Goal: Information Seeking & Learning: Check status

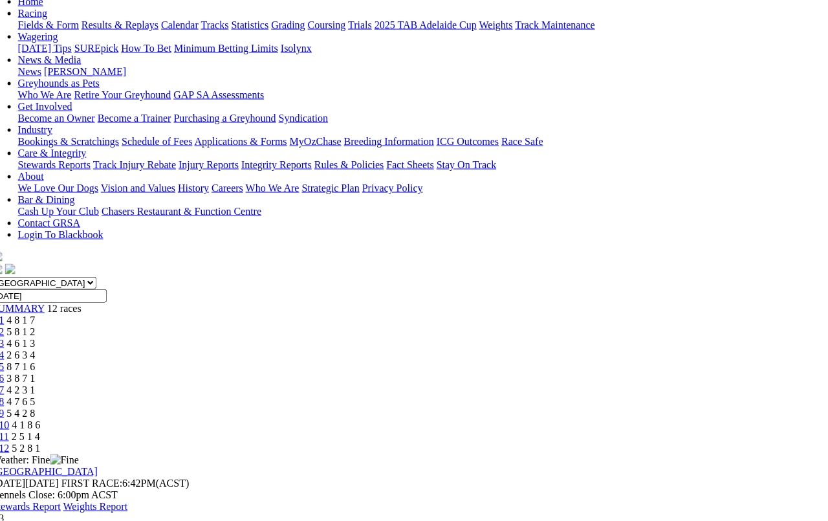
scroll to position [140, 15]
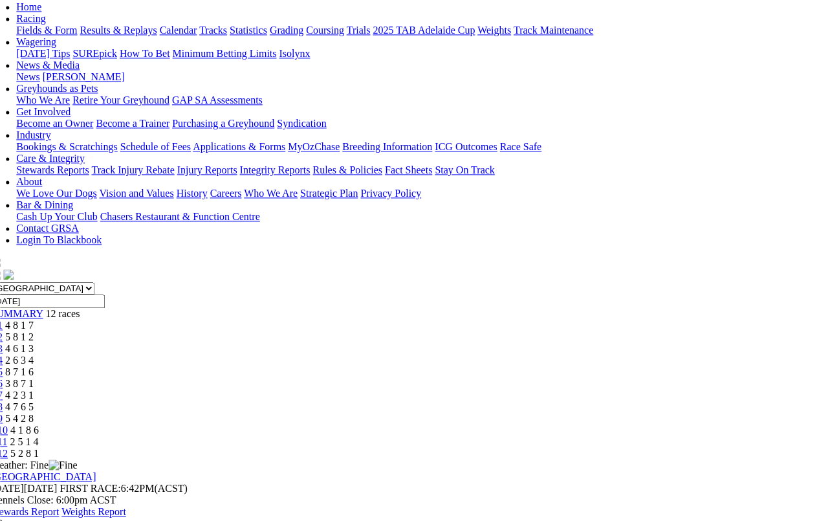
click at [34, 331] on span "5 8 1 2" at bounding box center [19, 336] width 28 height 11
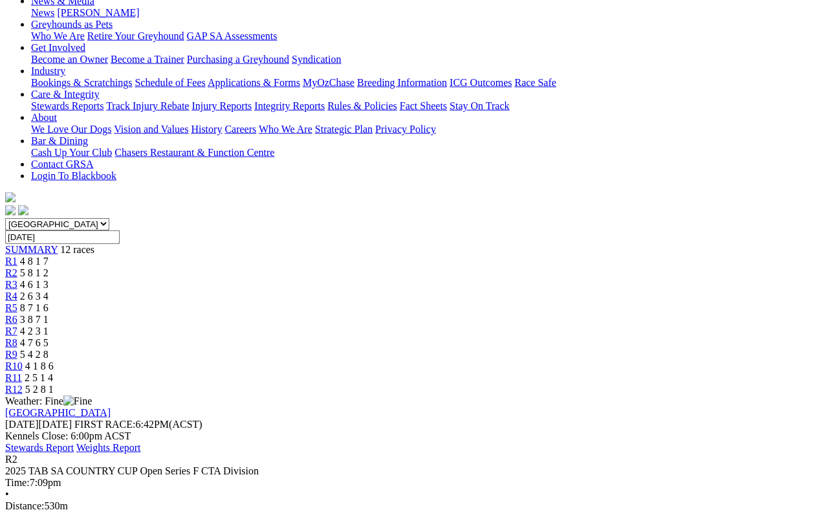
scroll to position [216, 0]
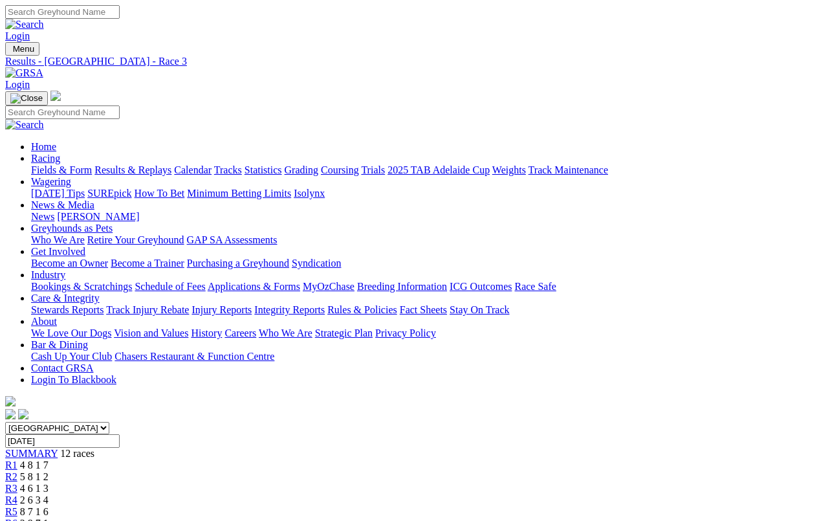
scroll to position [180, 0]
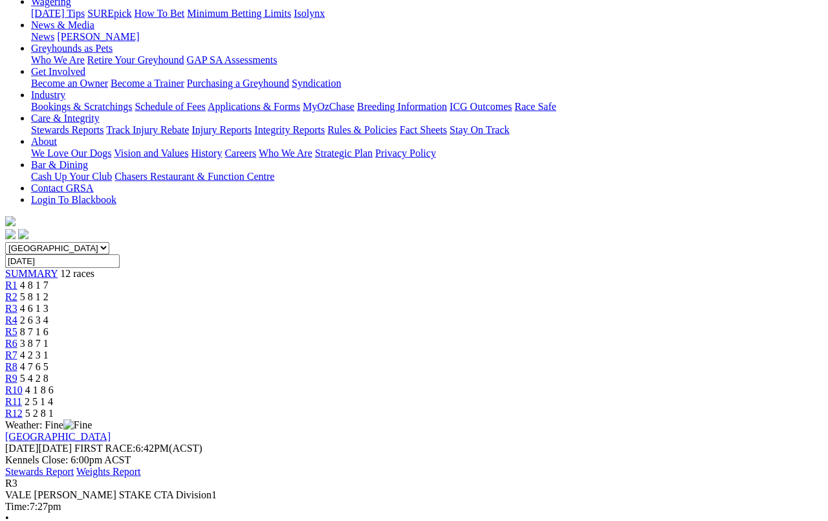
click at [166, 279] on div "R1 4 8 1 7" at bounding box center [414, 285] width 818 height 12
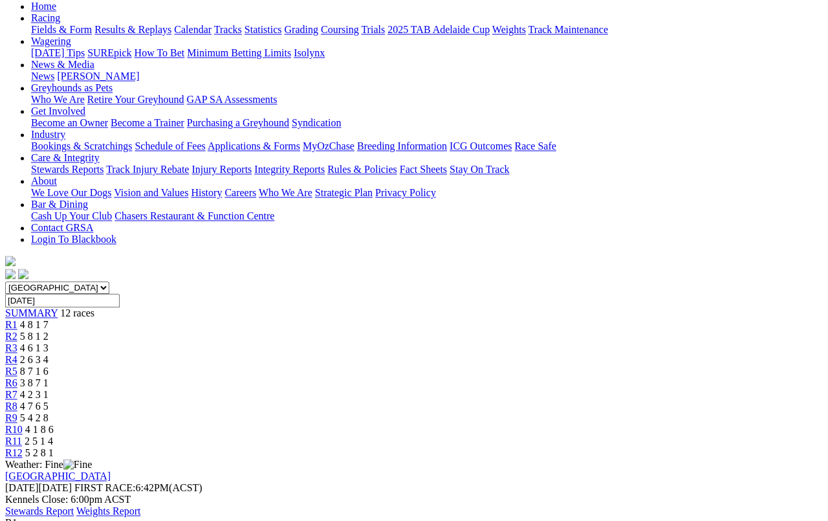
scroll to position [147, 0]
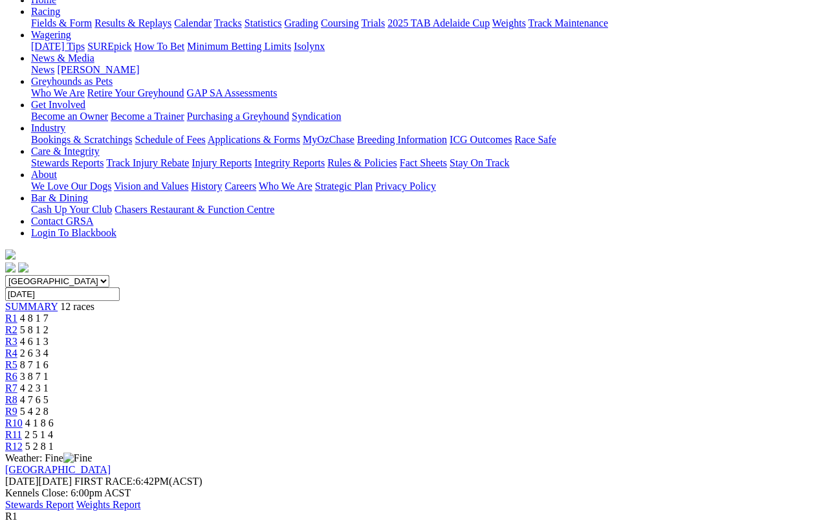
click at [17, 347] on span "R4" at bounding box center [11, 352] width 12 height 11
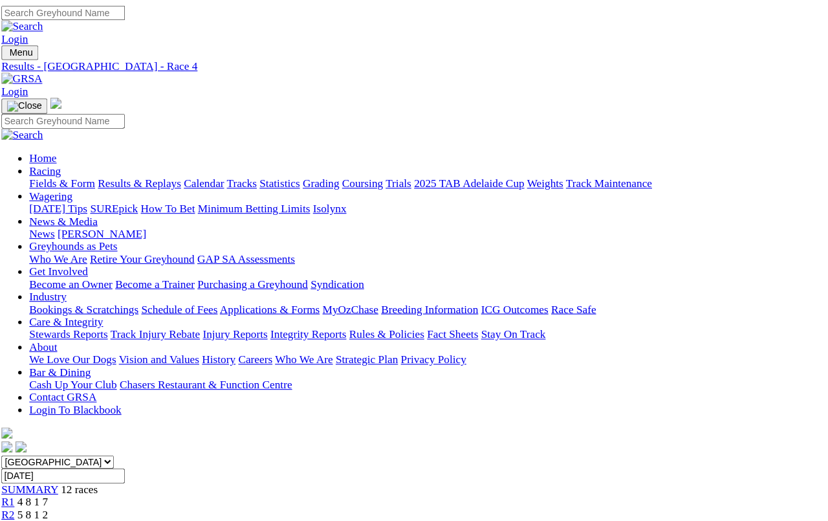
click at [17, 506] on link "R5" at bounding box center [11, 511] width 12 height 11
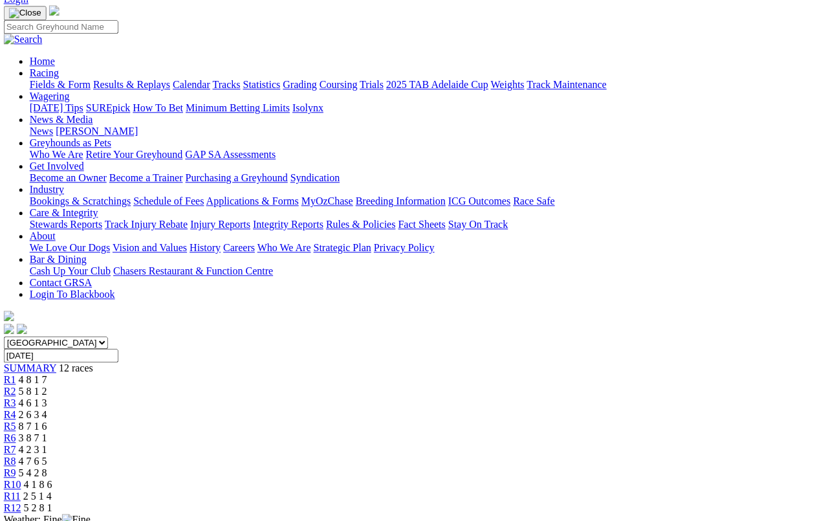
scroll to position [58, 1]
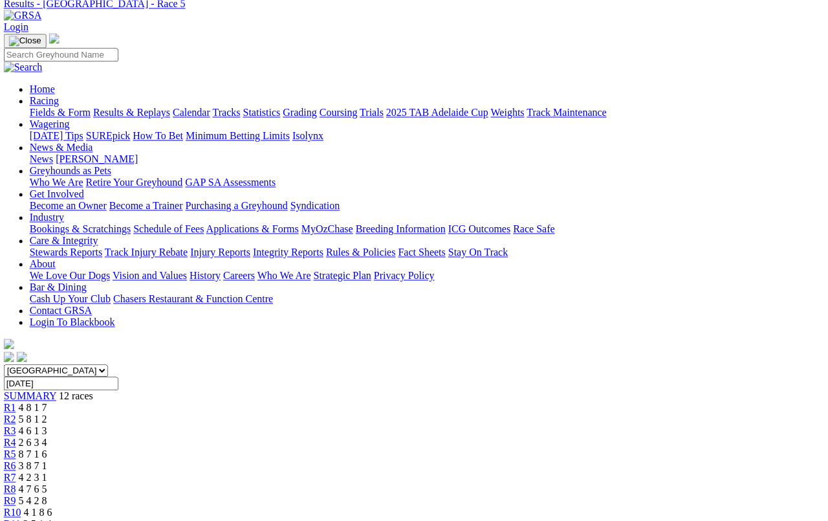
click at [47, 460] on span "3 8 7 1" at bounding box center [33, 465] width 28 height 11
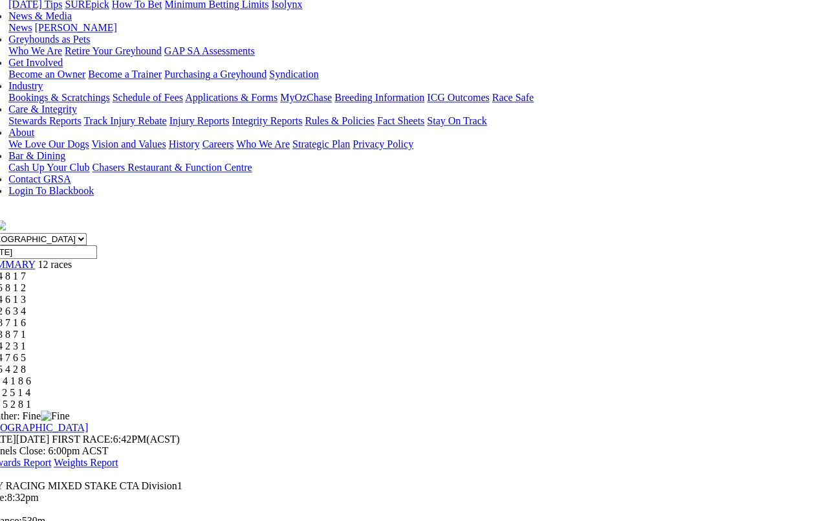
scroll to position [187, 23]
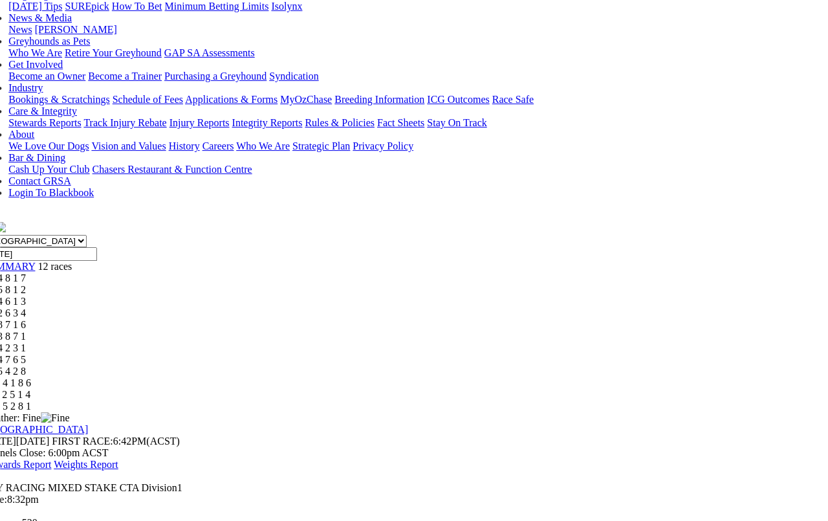
click at [26, 342] on span "4 2 3 1" at bounding box center [11, 347] width 28 height 11
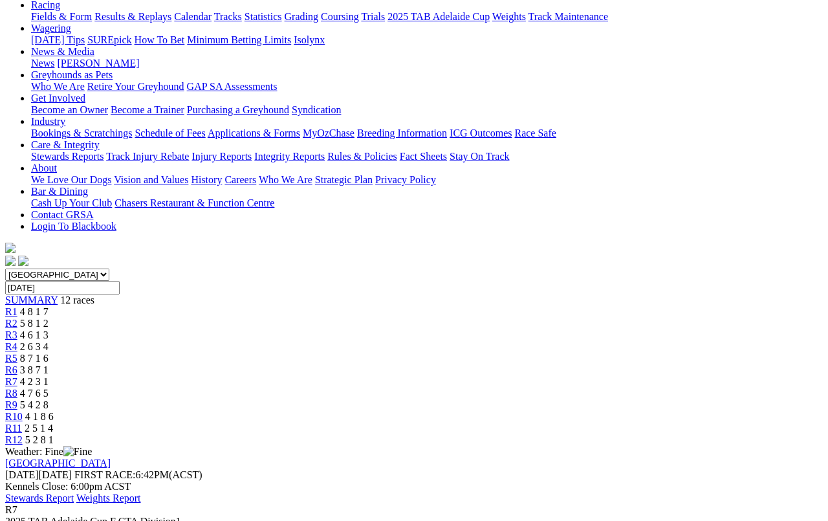
scroll to position [141, 0]
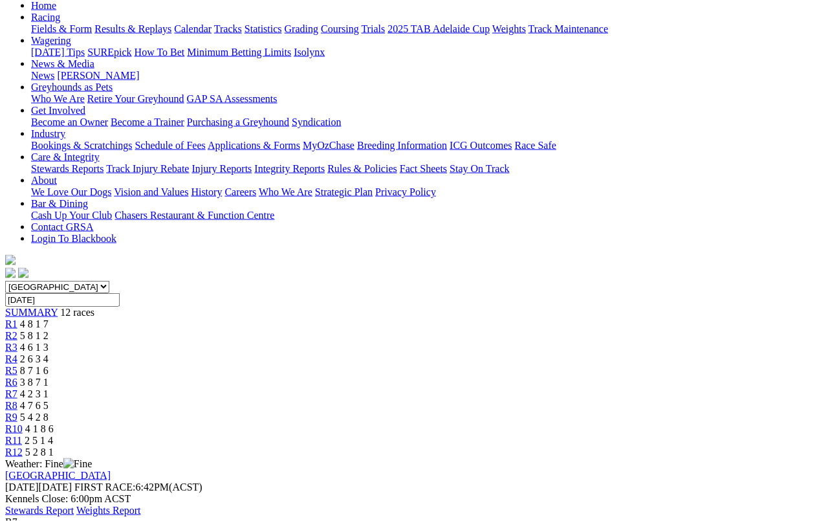
click at [17, 400] on span "R8" at bounding box center [11, 405] width 12 height 11
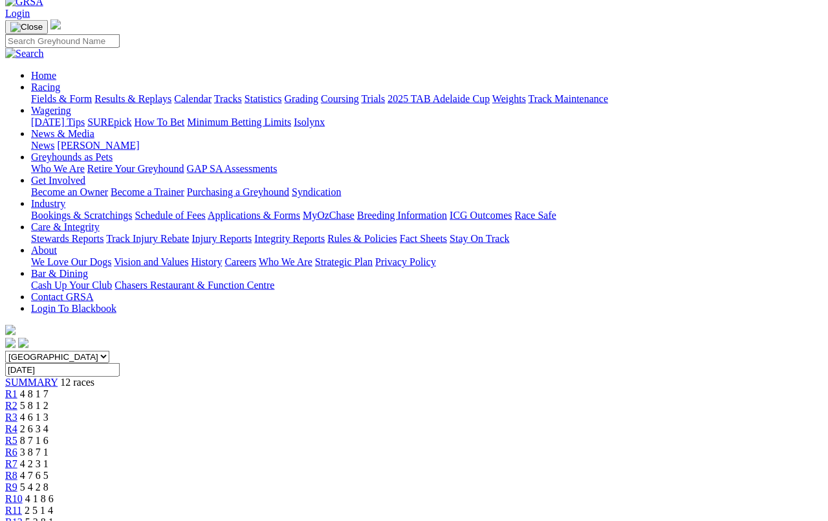
scroll to position [66, 0]
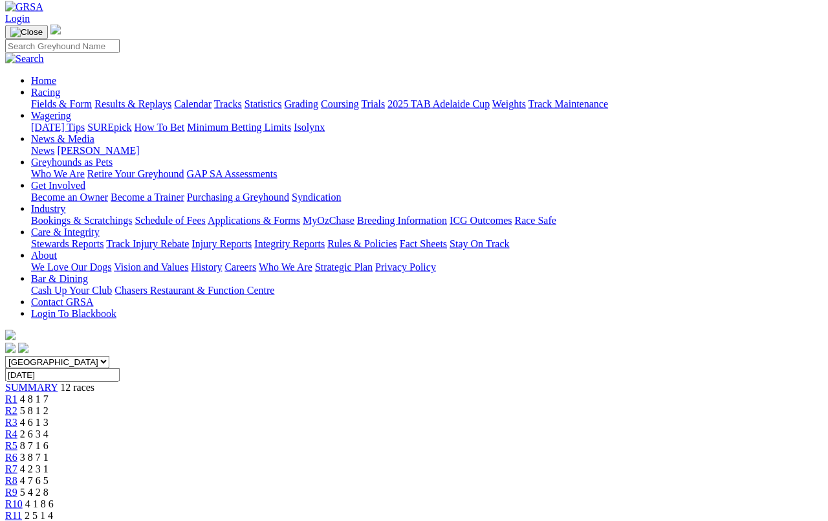
click at [17, 487] on span "R9" at bounding box center [11, 492] width 12 height 11
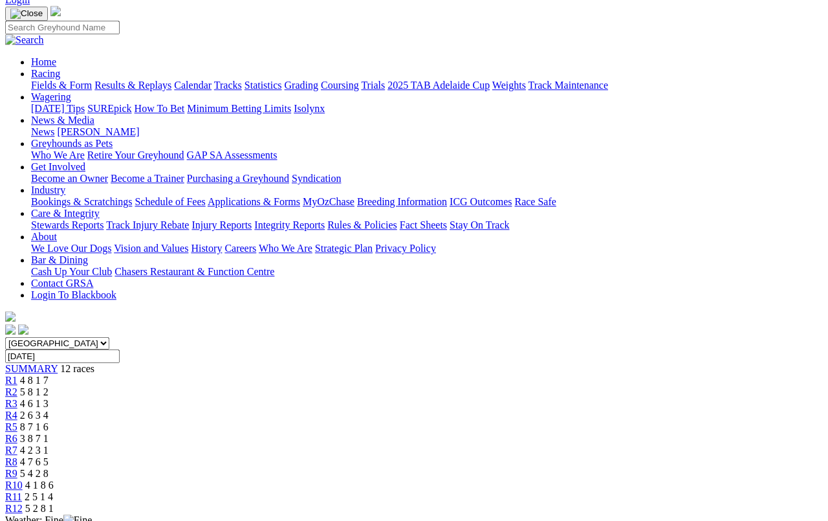
scroll to position [39, 0]
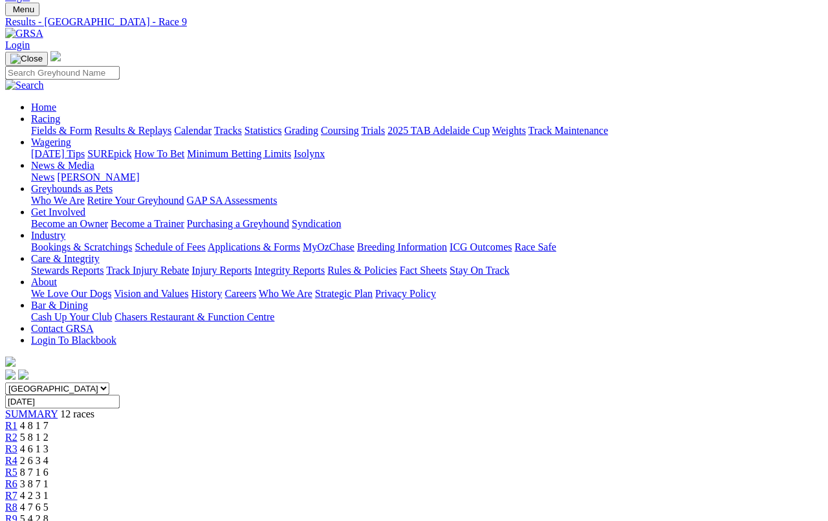
click at [23, 520] on span "R10" at bounding box center [13, 530] width 17 height 11
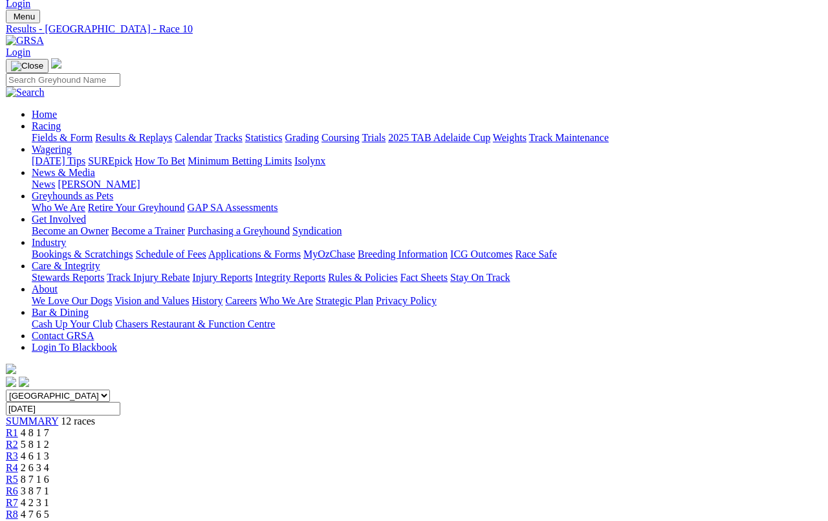
scroll to position [33, 0]
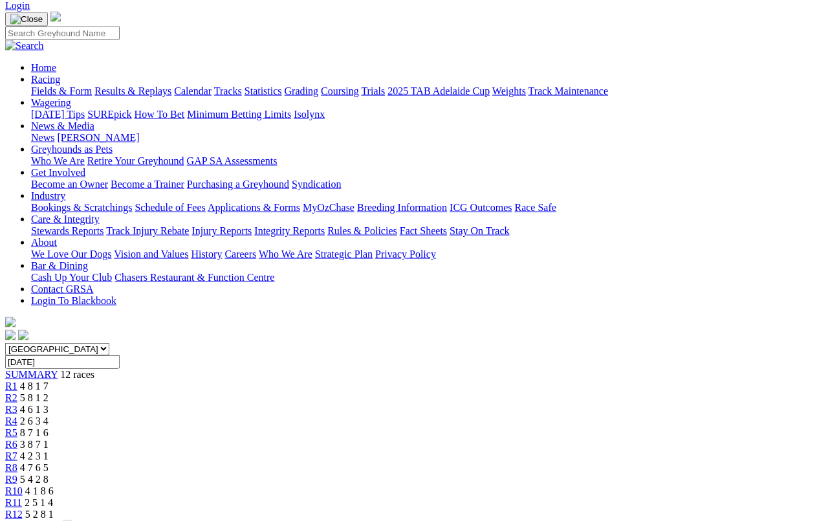
scroll to position [77, 0]
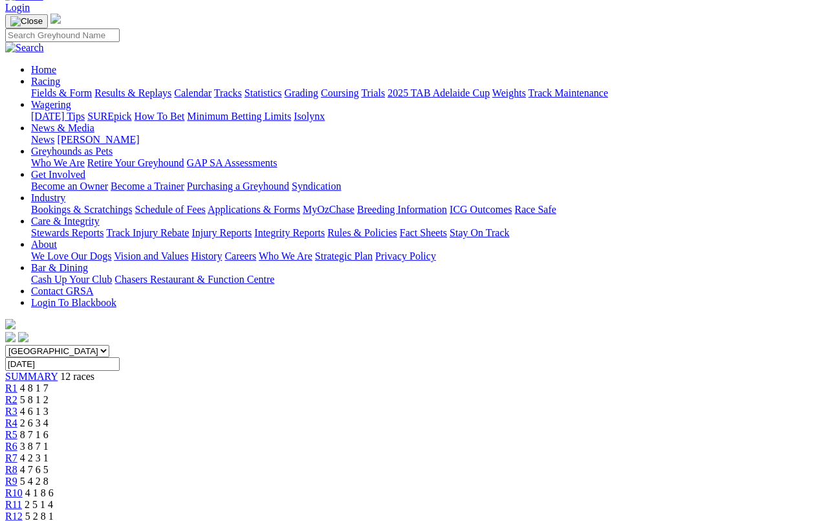
click at [23, 510] on link "R12" at bounding box center [13, 515] width 17 height 11
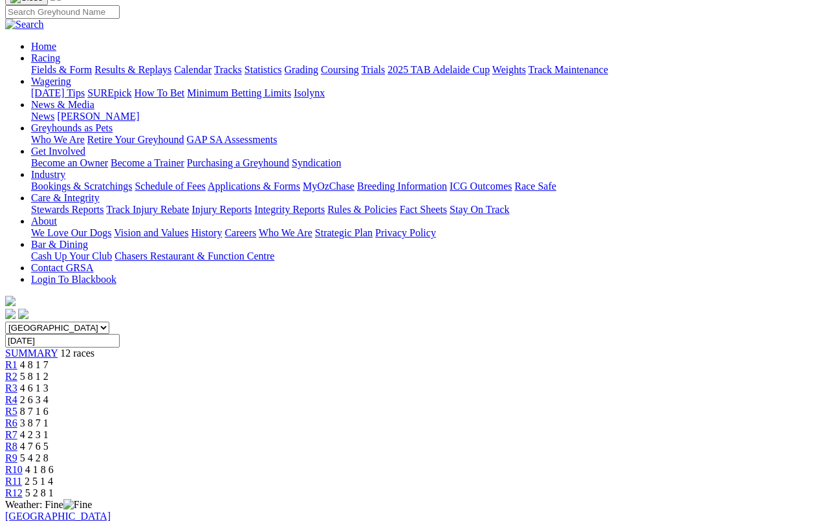
scroll to position [98, 0]
